Goal: Information Seeking & Learning: Find specific fact

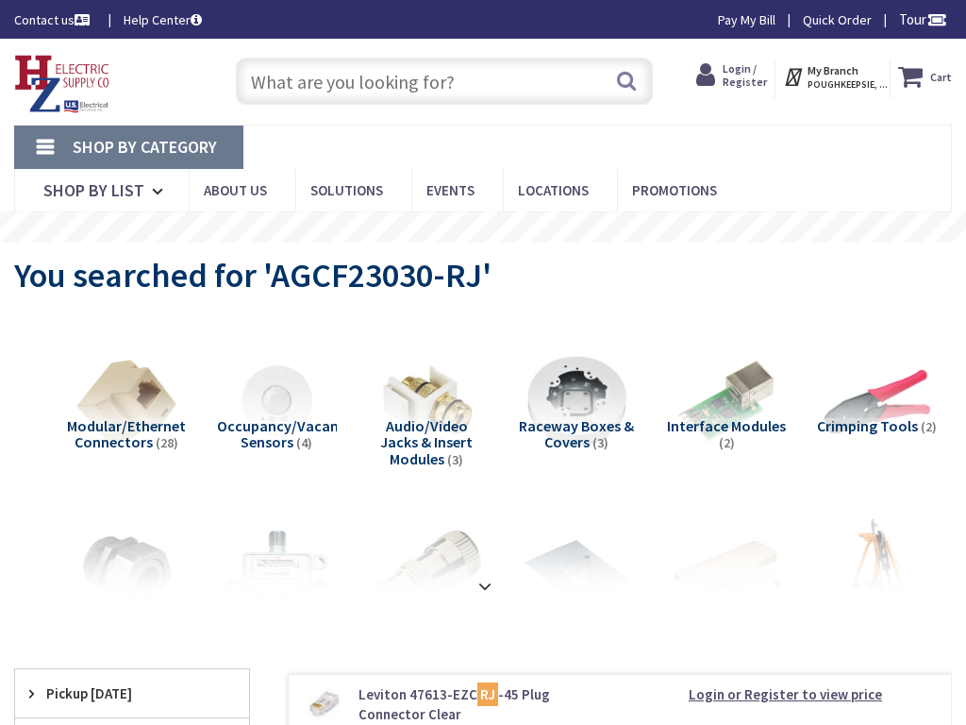
type input "Brookside Preserve, [STREET_ADDRESS]"
